Goal: Obtain resource: Obtain resource

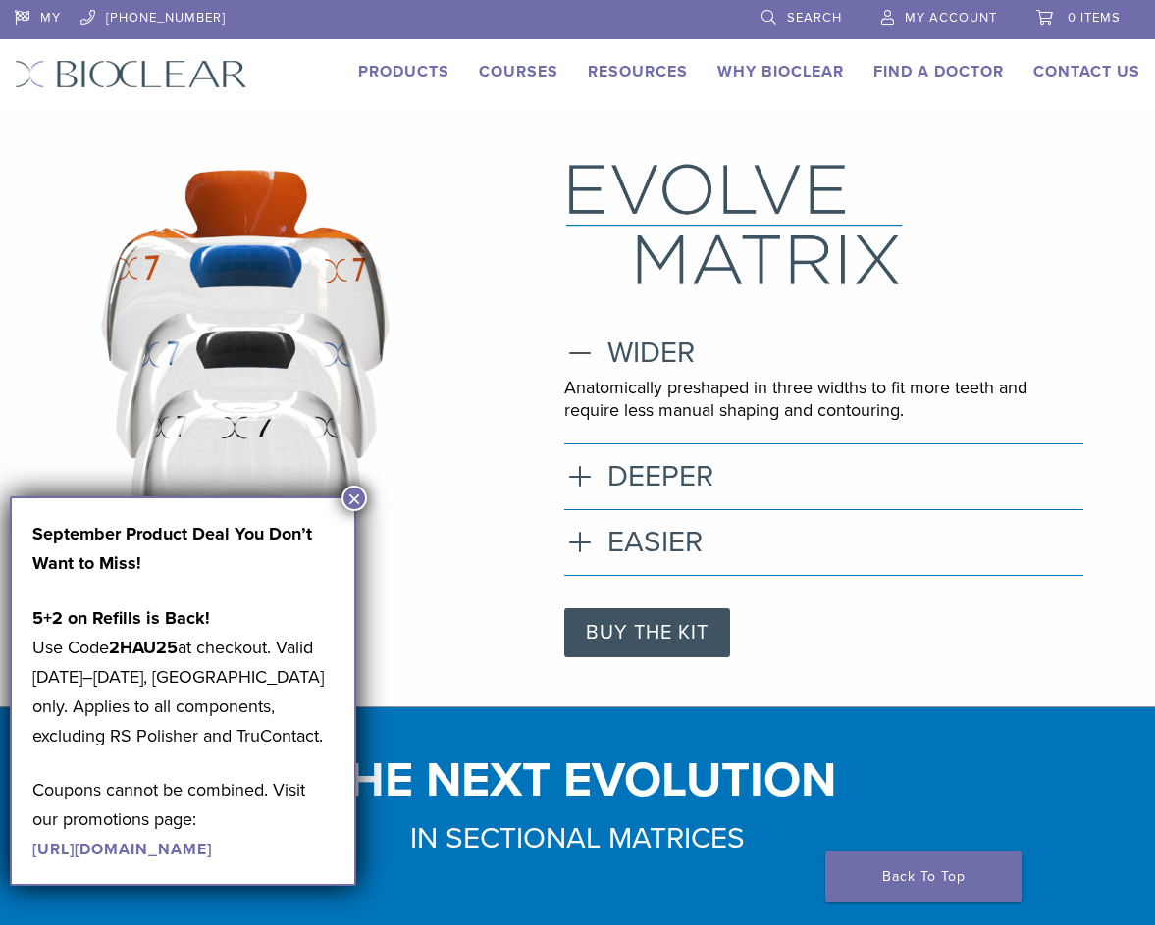
click at [353, 499] on button "×" at bounding box center [354, 499] width 26 height 26
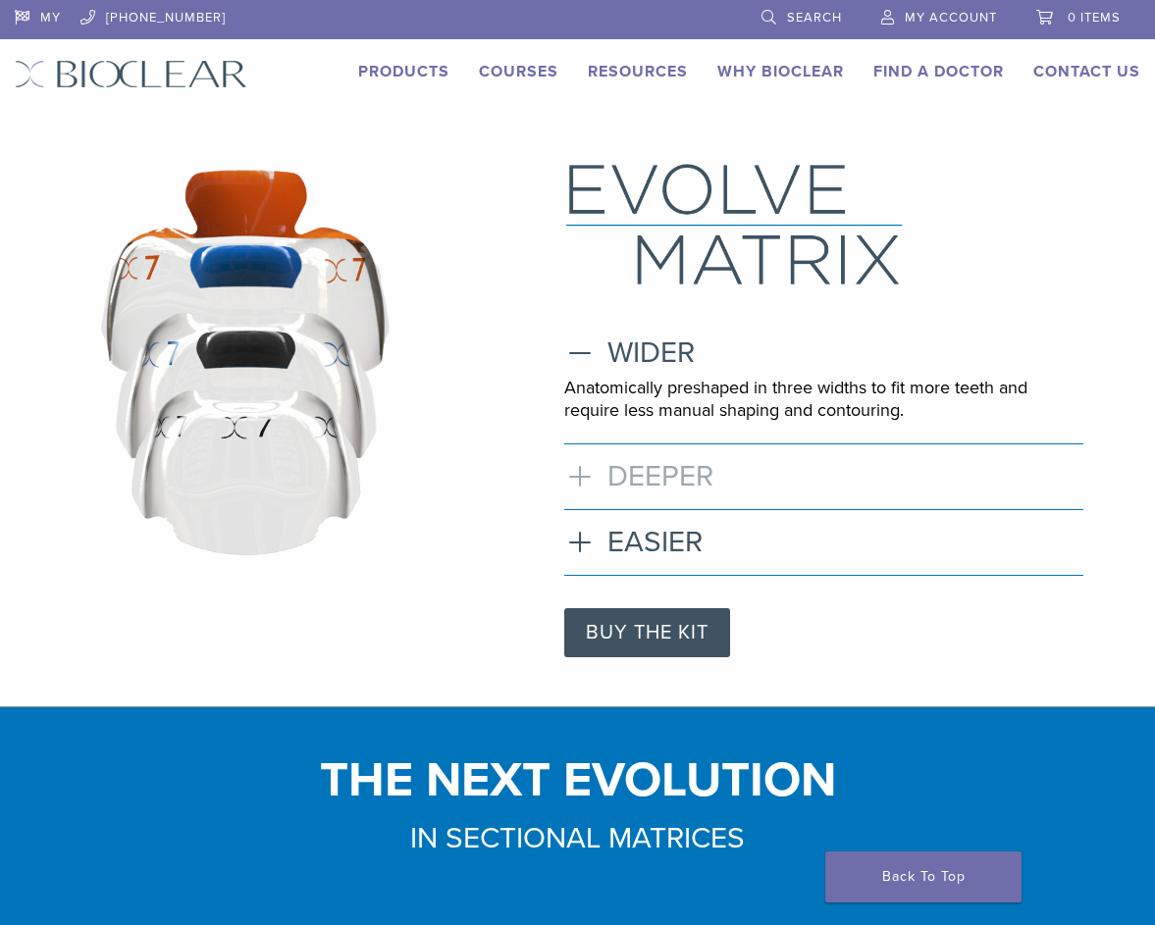
click at [718, 484] on h3 "DEEPER" at bounding box center [824, 476] width 520 height 35
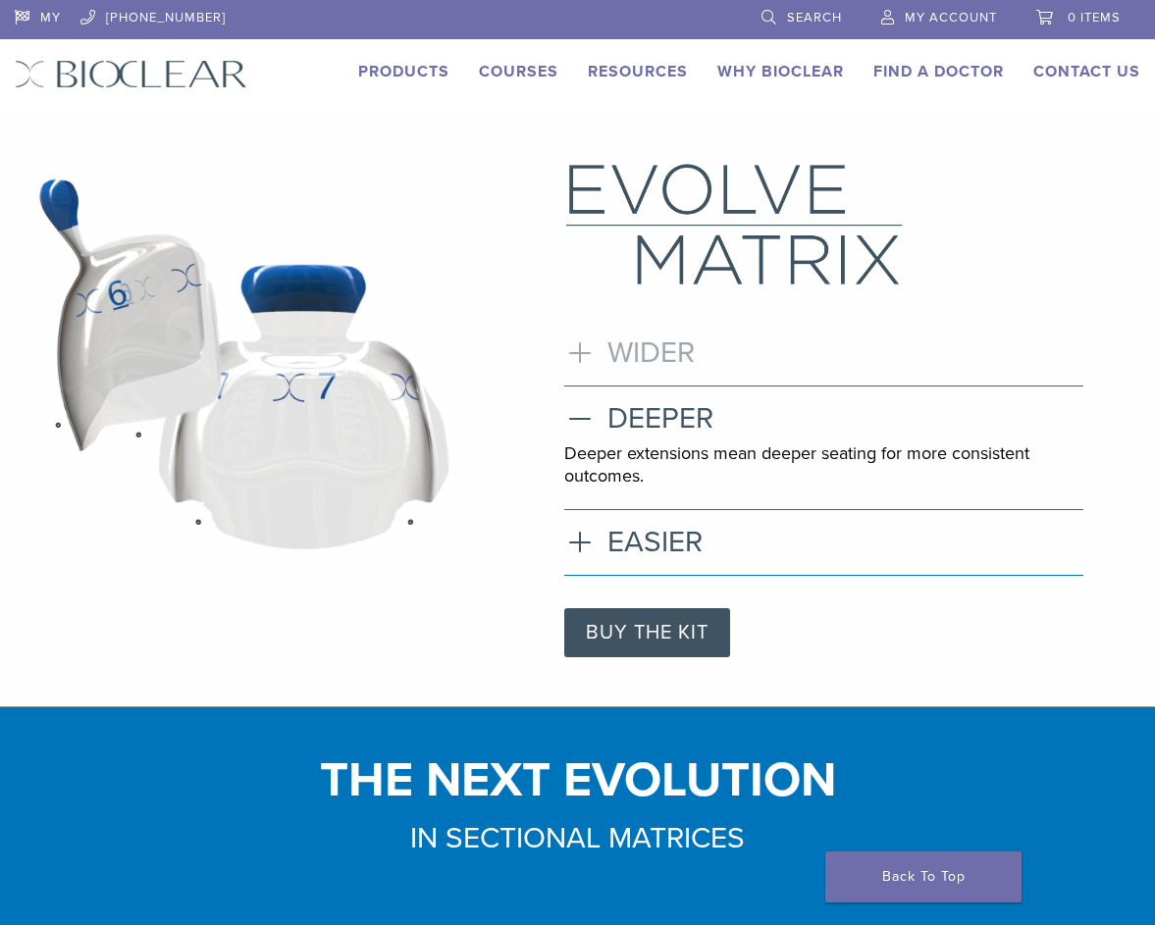
click at [663, 354] on h3 "WIDER" at bounding box center [824, 353] width 520 height 35
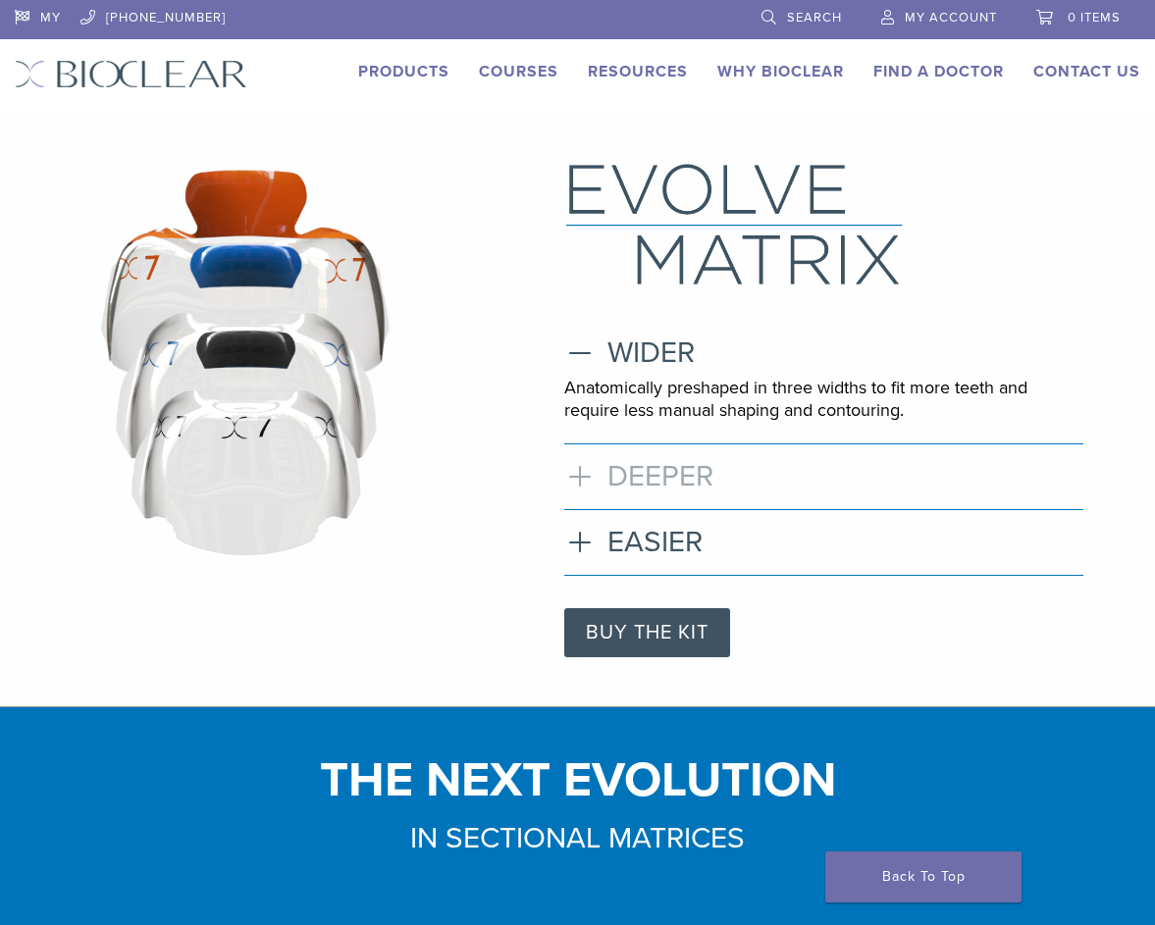
click at [659, 475] on h3 "DEEPER" at bounding box center [824, 476] width 520 height 35
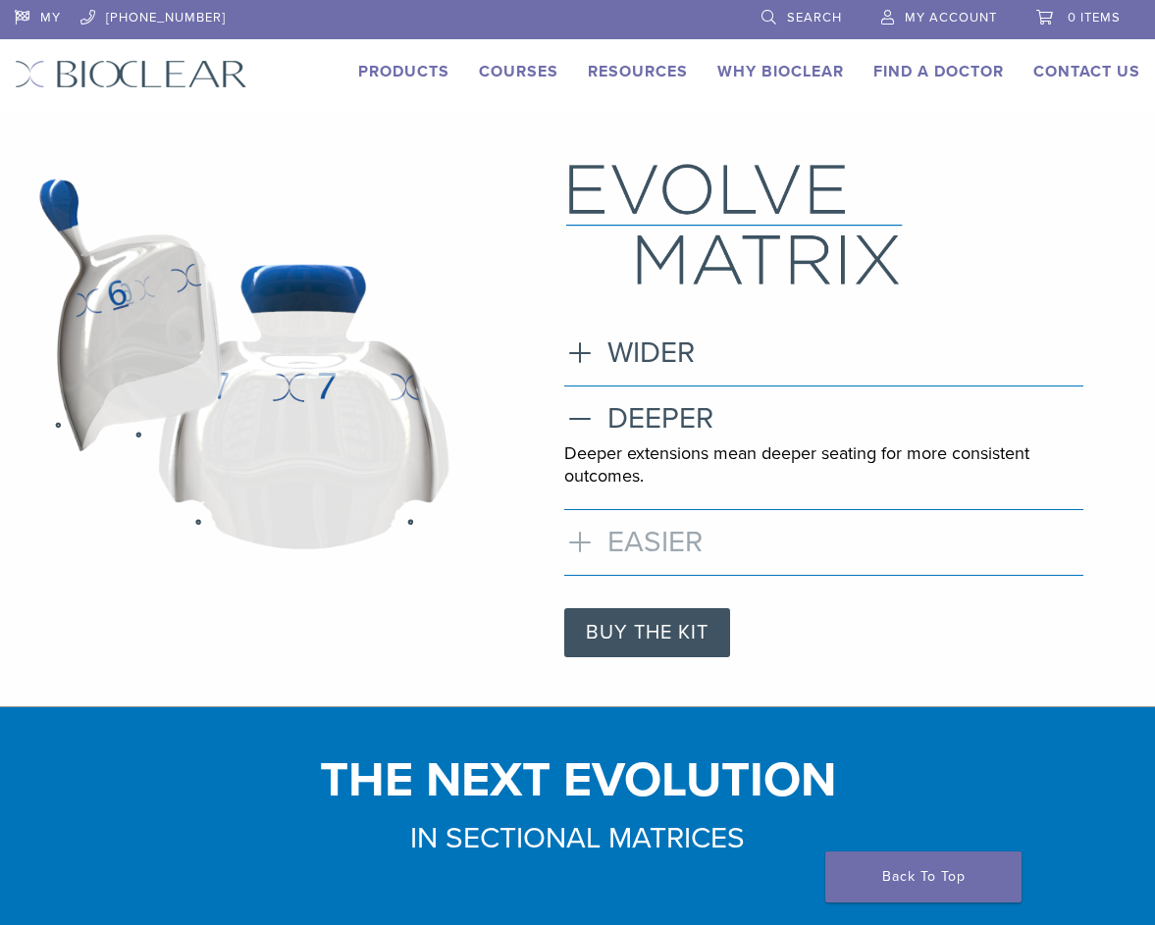
click at [675, 540] on h3 "EASIER" at bounding box center [824, 542] width 520 height 35
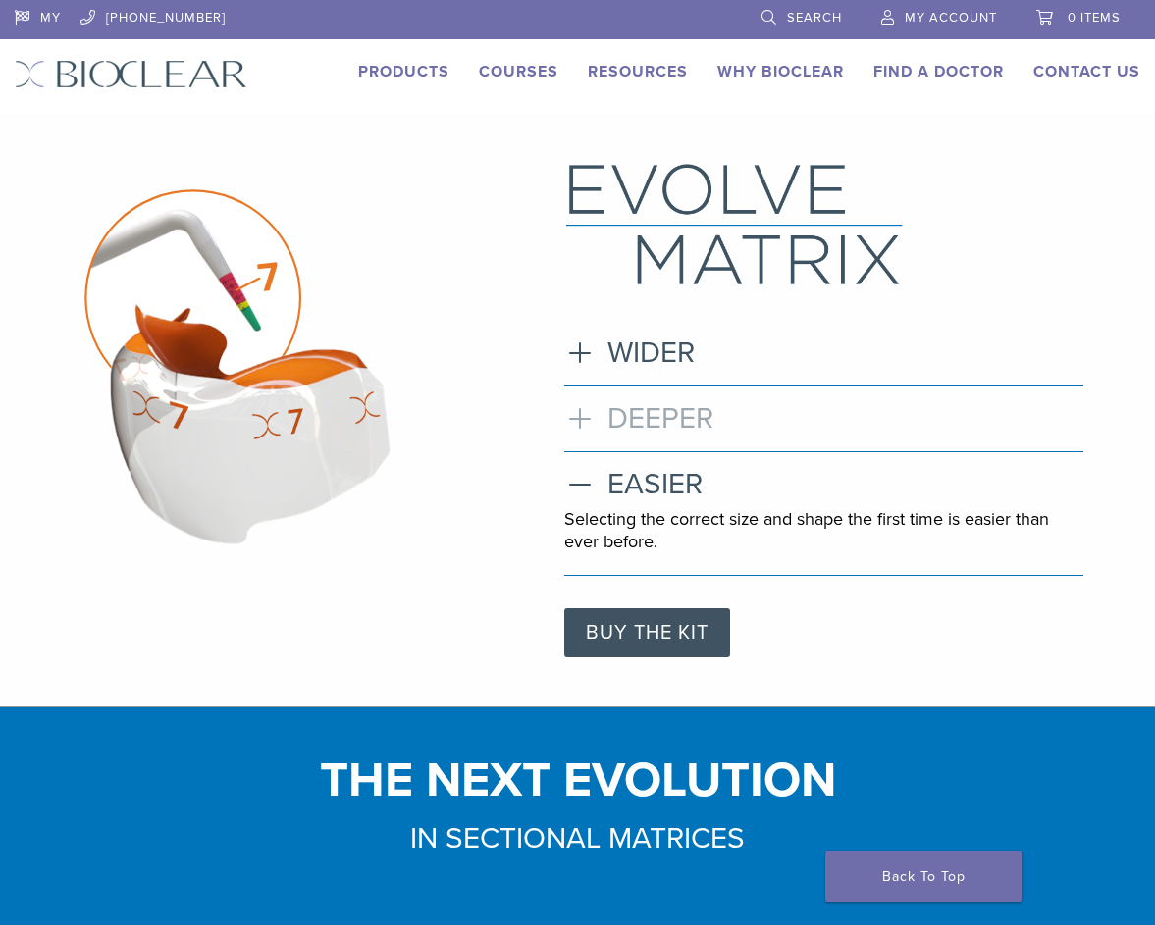
click at [659, 432] on h3 "DEEPER" at bounding box center [824, 418] width 520 height 35
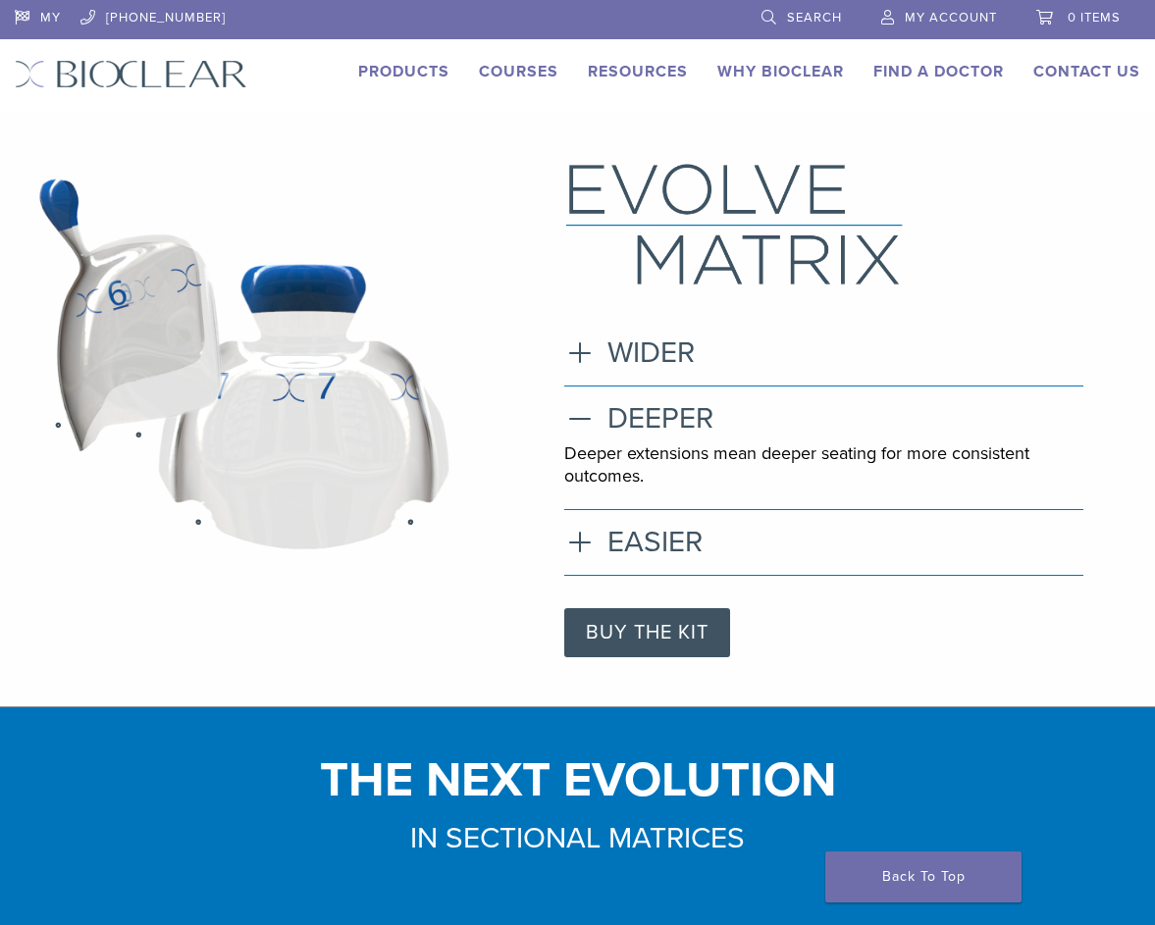
click at [682, 385] on div "WIDER Anatomically preshaped in three widths to fit more teeth and require less…" at bounding box center [824, 361] width 520 height 51
click at [682, 370] on h3 "WIDER" at bounding box center [824, 353] width 520 height 35
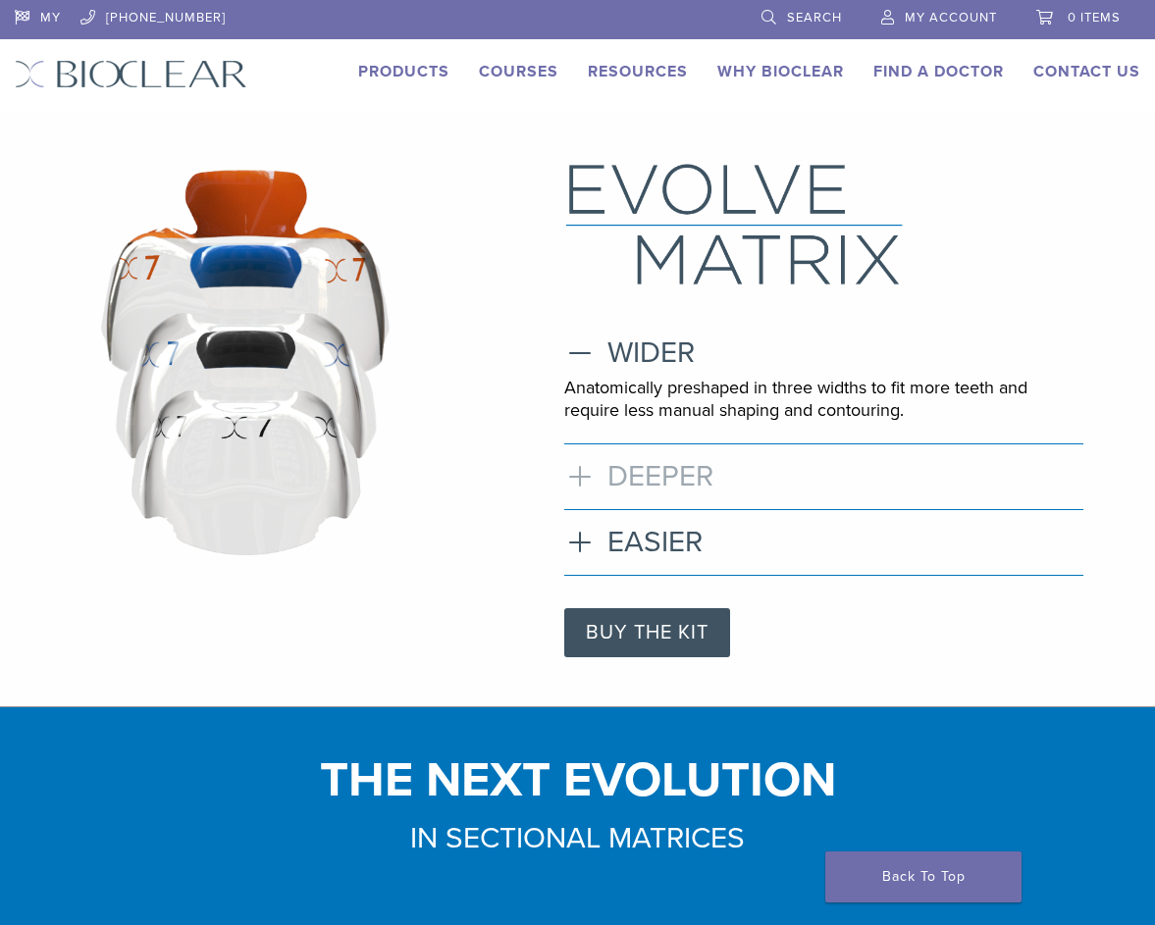
click at [679, 471] on h3 "DEEPER" at bounding box center [824, 476] width 520 height 35
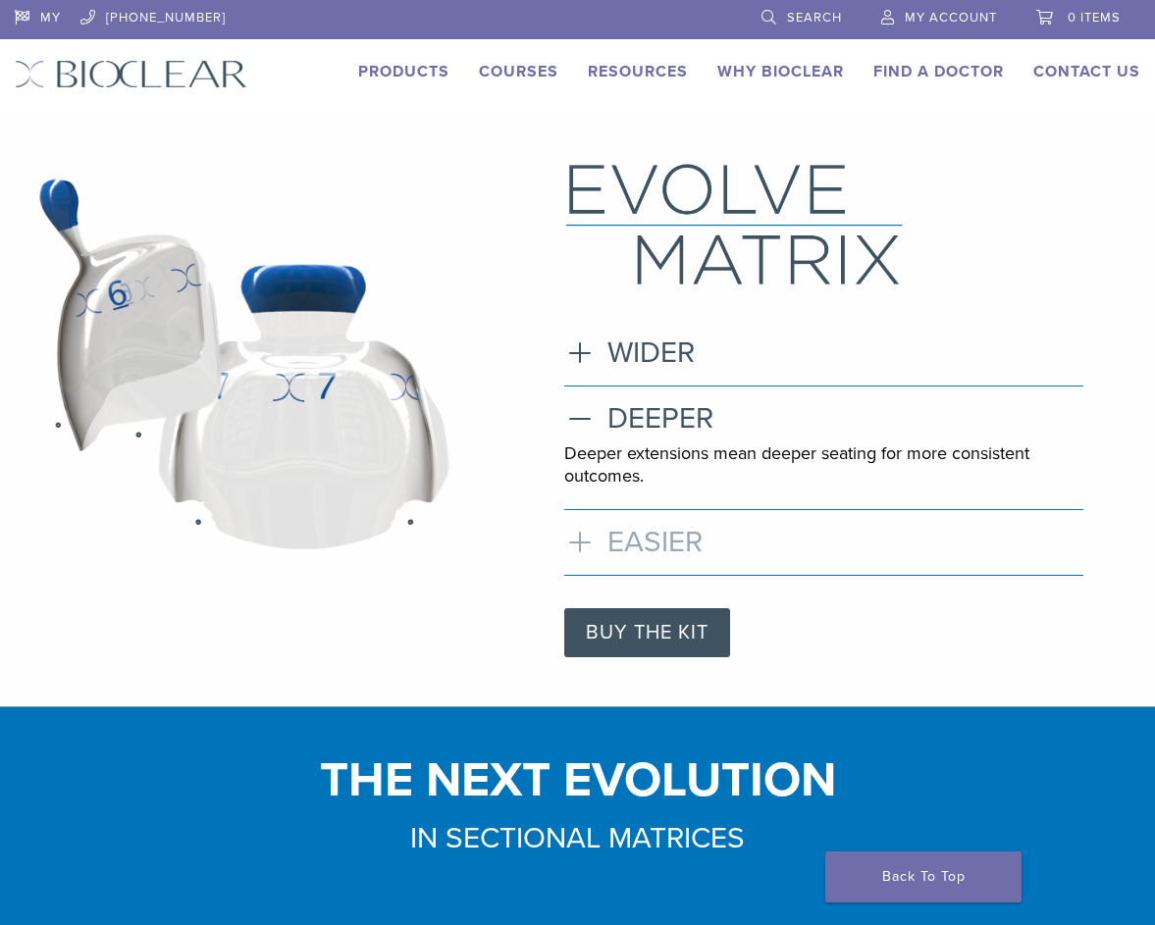
click at [687, 529] on h3 "EASIER" at bounding box center [824, 542] width 520 height 35
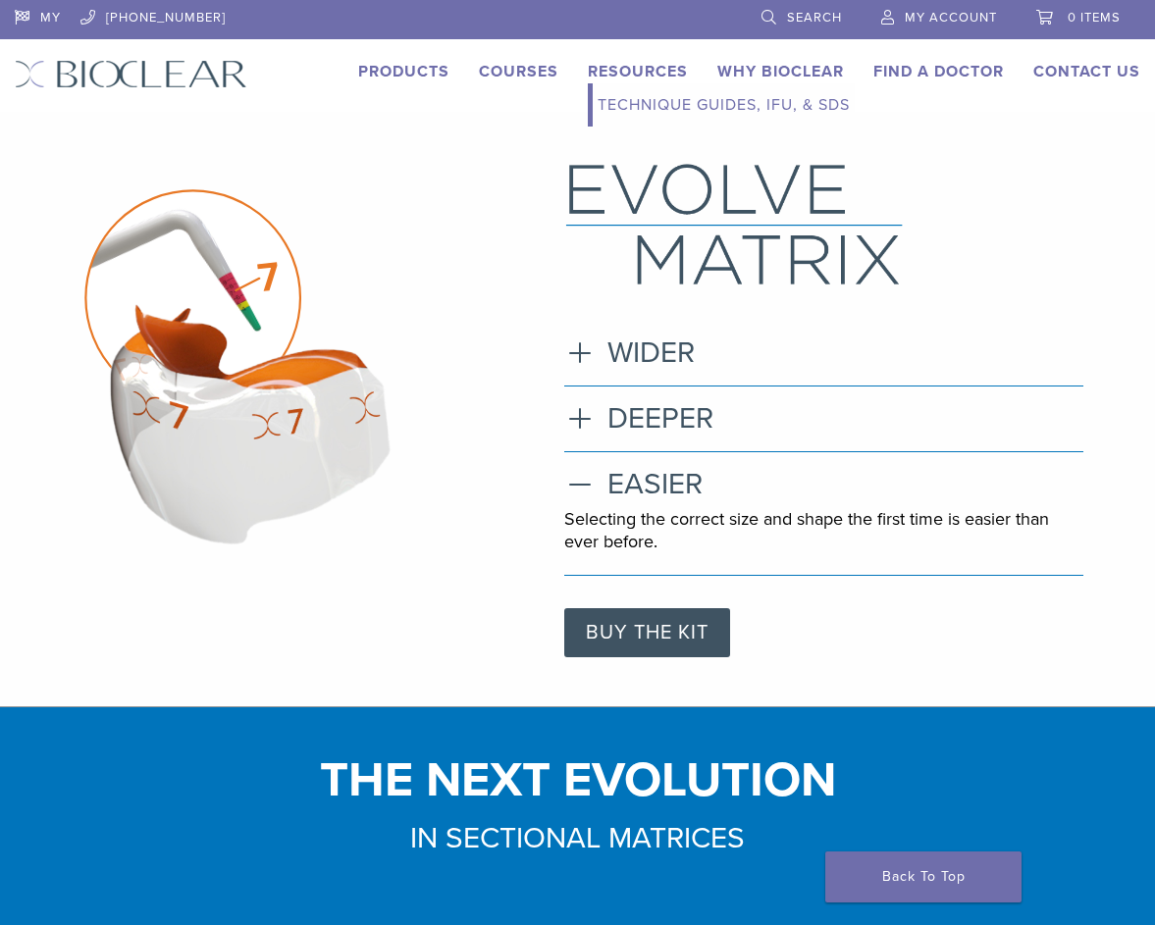
click at [659, 69] on link "Resources" at bounding box center [638, 72] width 100 height 20
click at [661, 103] on link "Technique Guides, IFU, & SDS" at bounding box center [724, 104] width 262 height 43
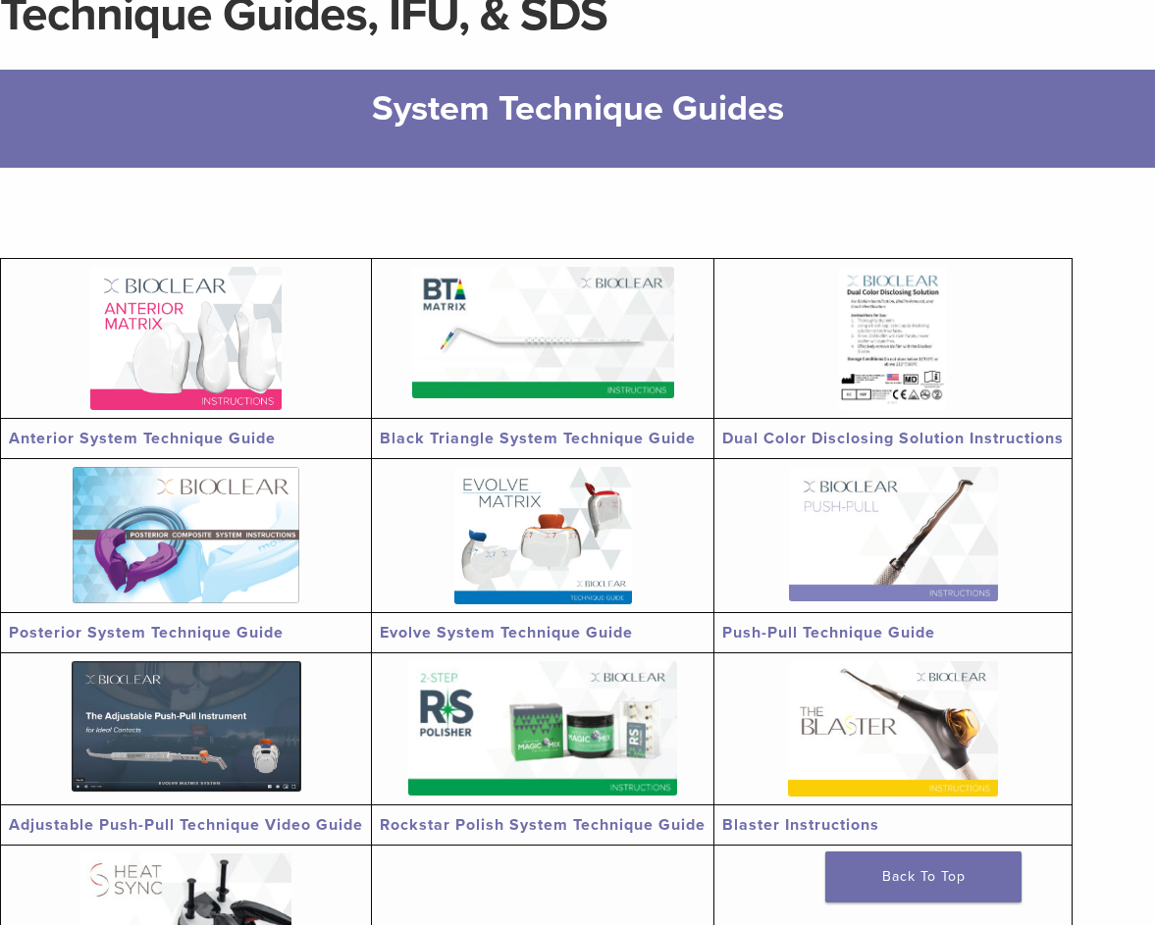
scroll to position [196, 0]
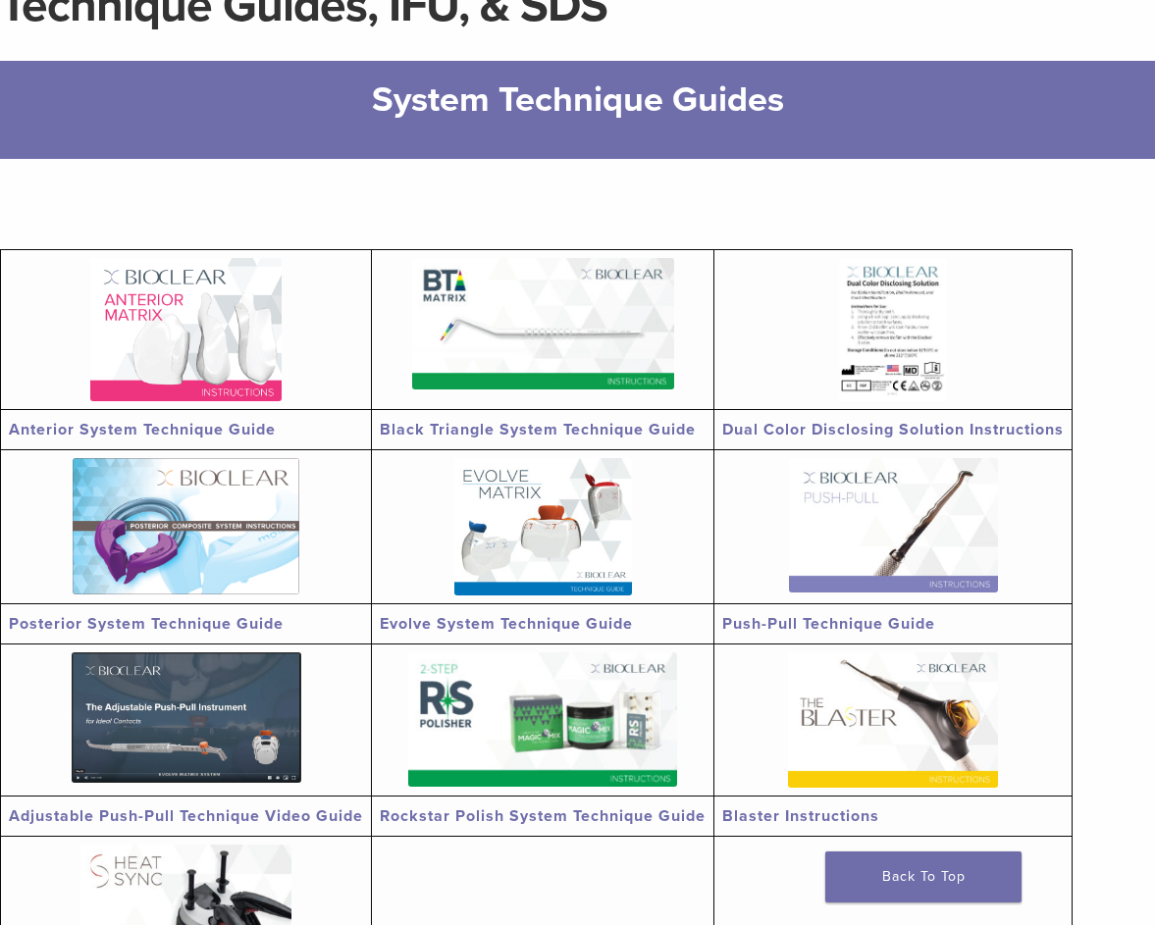
click at [891, 508] on img at bounding box center [893, 525] width 209 height 134
